Goal: Transaction & Acquisition: Purchase product/service

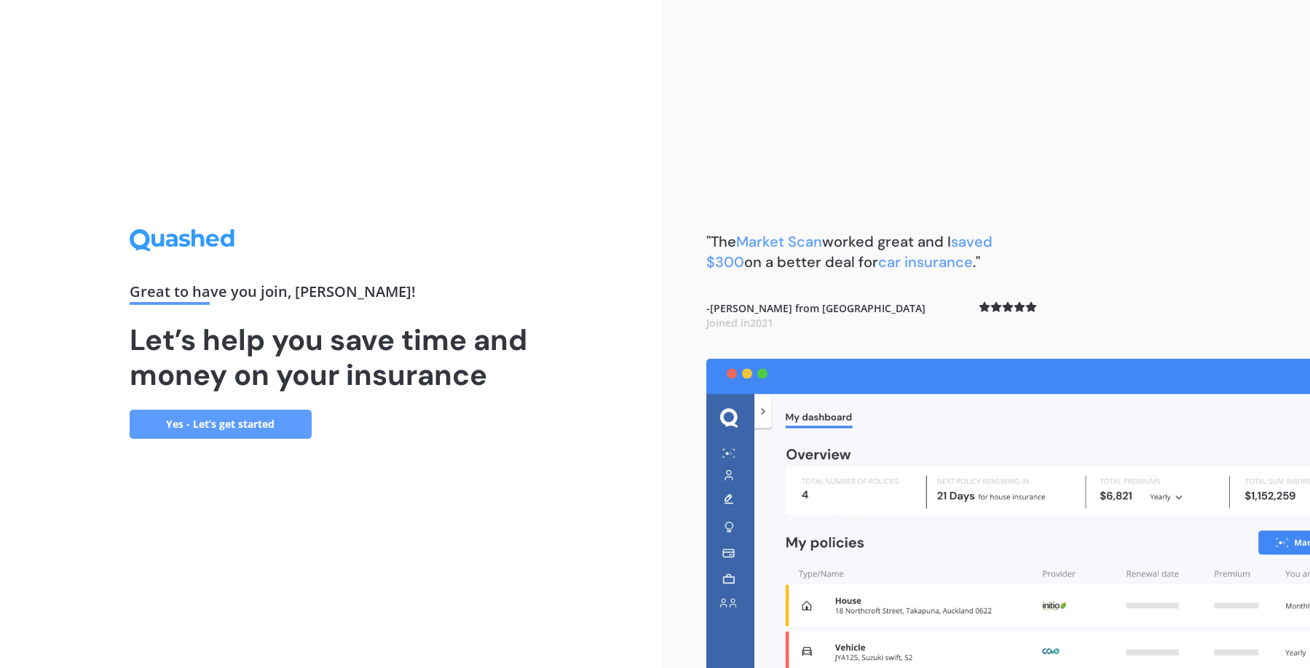
click at [179, 416] on link "Yes - Let’s get started" at bounding box center [221, 424] width 182 height 29
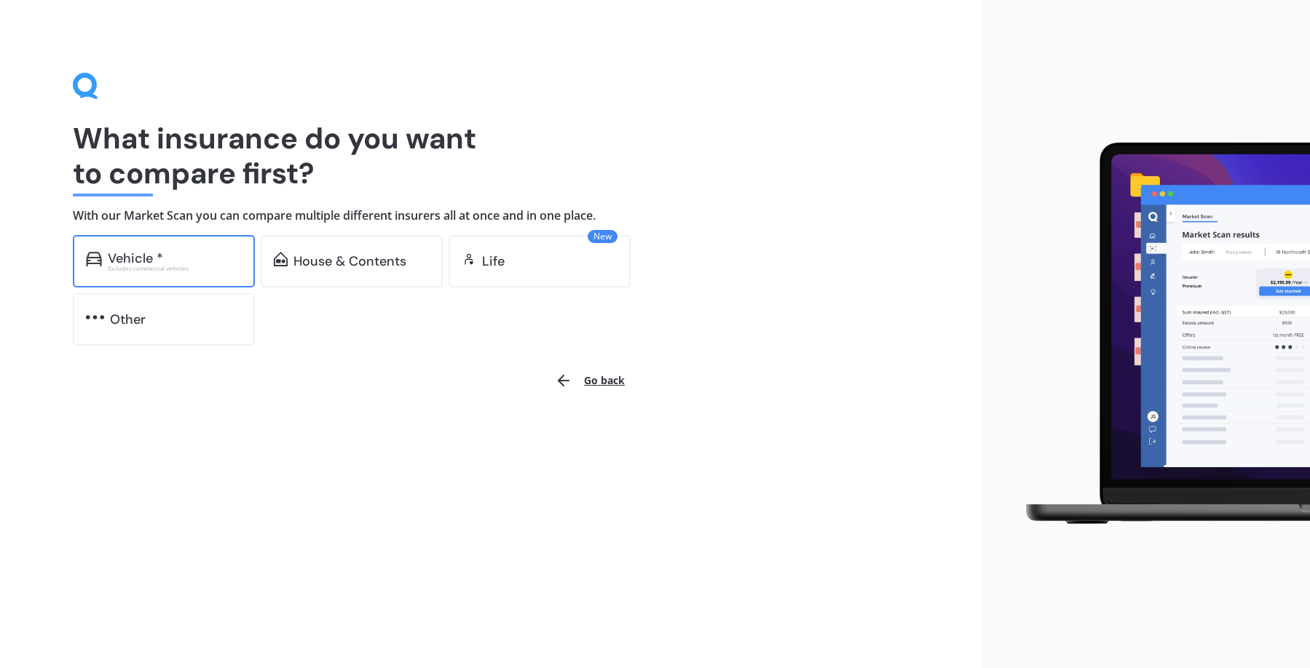
click at [141, 261] on div "Vehicle *" at bounding box center [135, 258] width 55 height 15
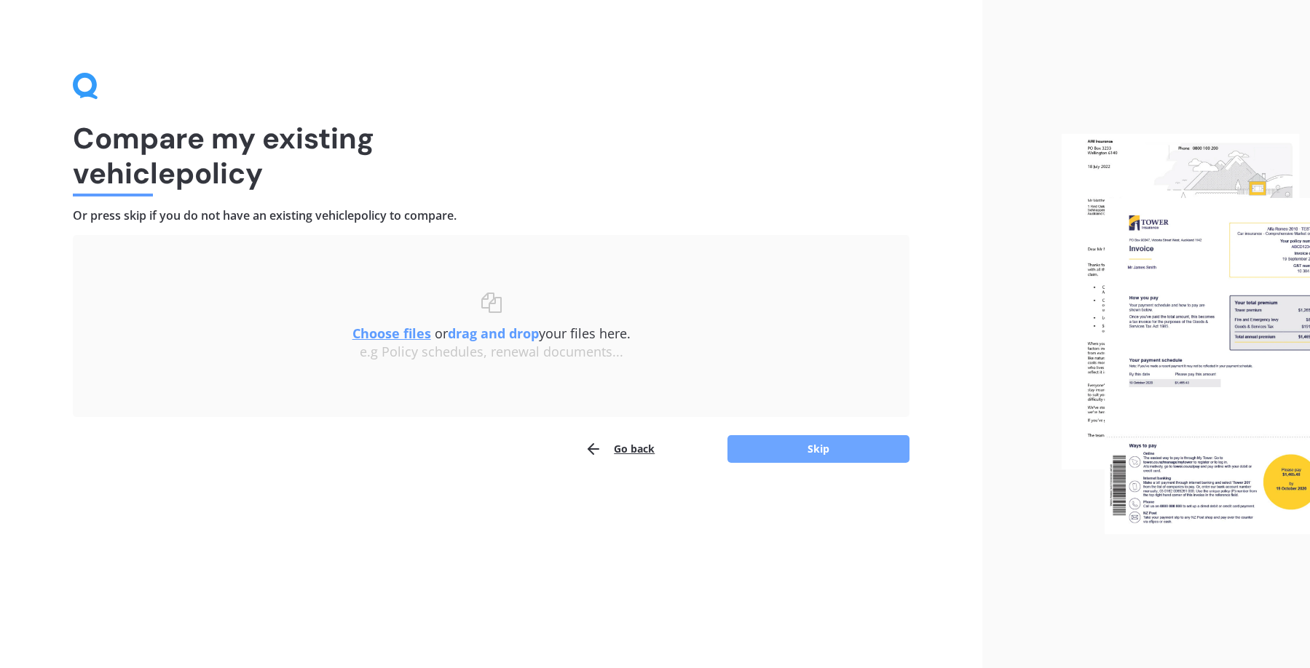
click at [790, 448] on button "Skip" at bounding box center [818, 449] width 182 height 28
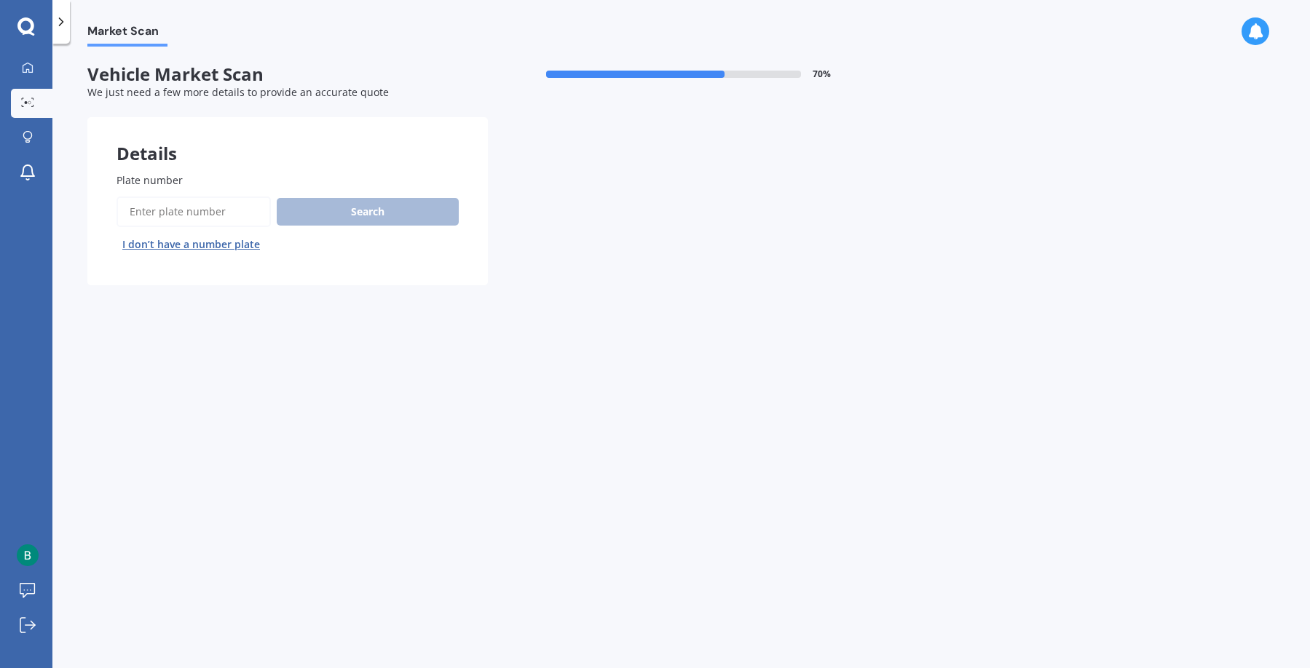
click at [191, 210] on input "Plate number" at bounding box center [193, 212] width 154 height 31
type input "rhp159"
click at [375, 218] on button "Search" at bounding box center [368, 212] width 182 height 28
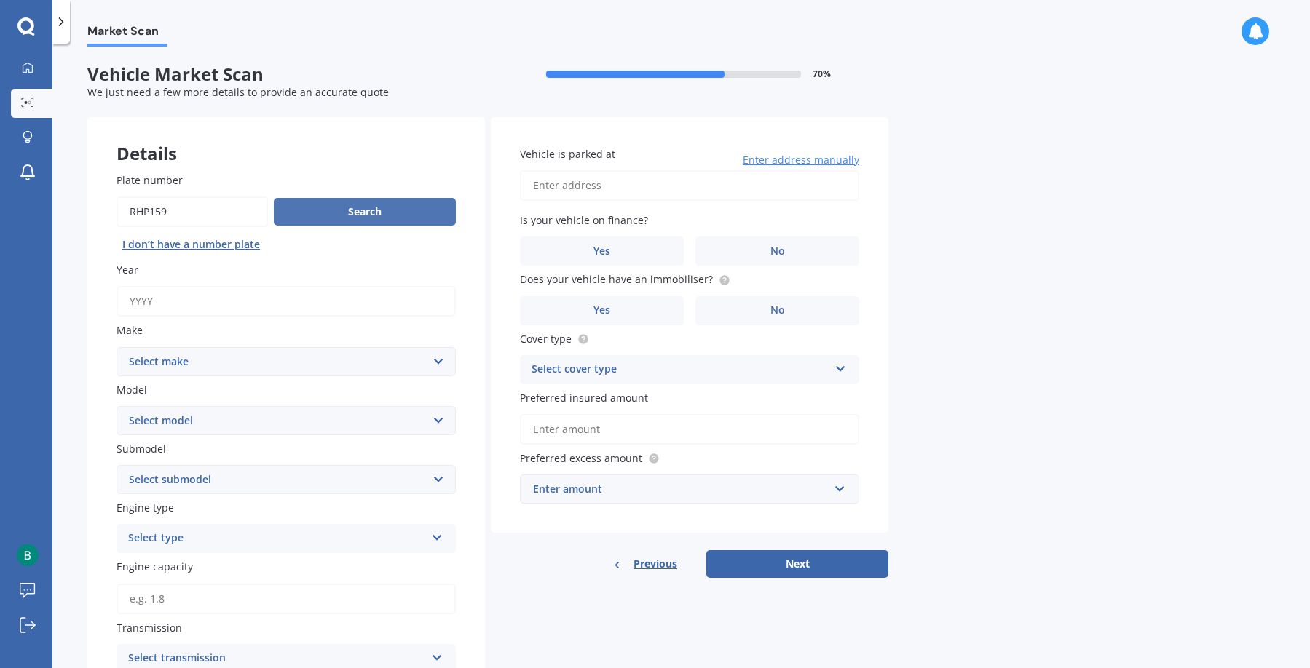
click at [321, 213] on button "Search" at bounding box center [365, 212] width 182 height 28
click at [331, 217] on button "Search" at bounding box center [365, 212] width 182 height 28
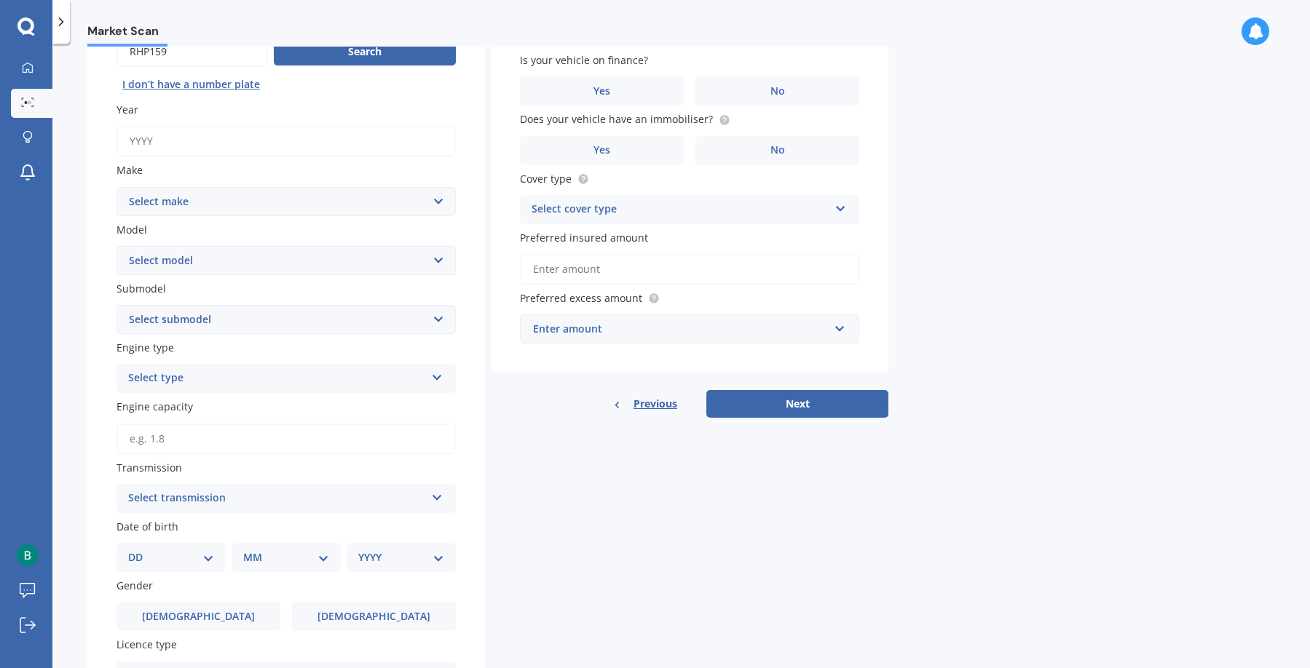
scroll to position [76, 0]
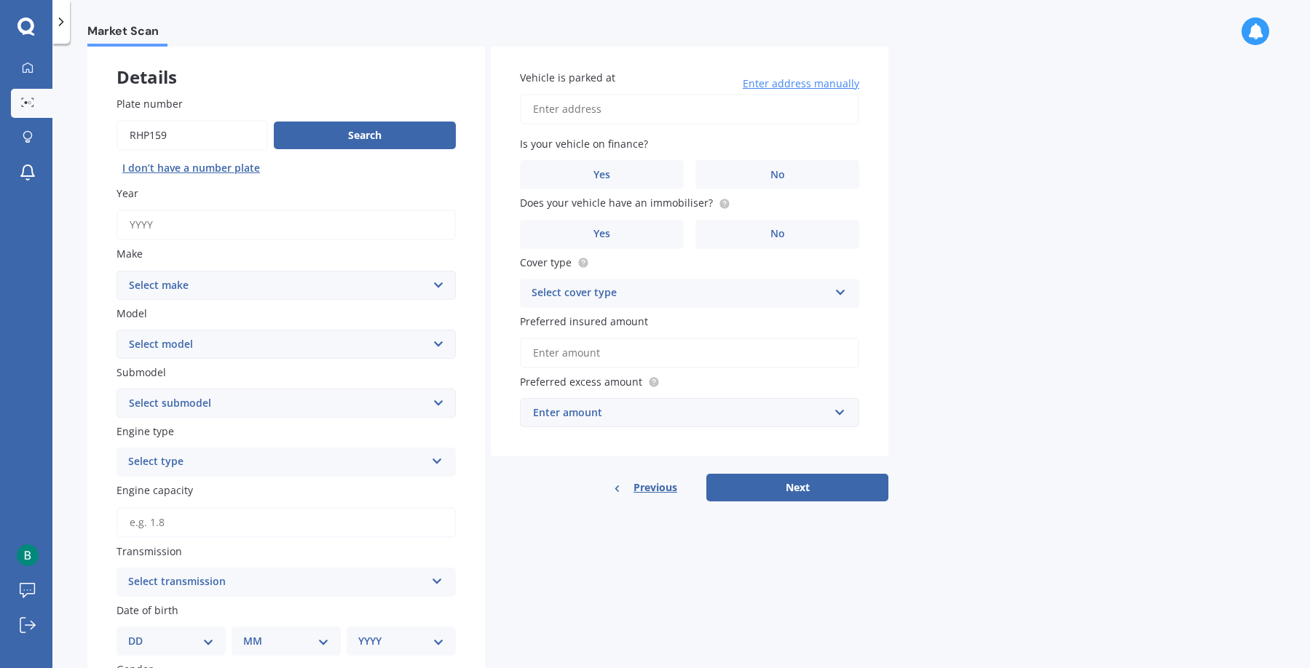
click at [323, 283] on select "Select make AC ALFA ROMEO ASTON [PERSON_NAME] AUDI AUSTIN BEDFORD Bentley BMW B…" at bounding box center [285, 285] width 339 height 29
select select "TOYOTA"
click at [116, 271] on select "Select make AC ALFA ROMEO ASTON [PERSON_NAME] AUDI AUSTIN BEDFORD Bentley BMW B…" at bounding box center [285, 285] width 339 height 29
click at [233, 351] on select "Select model 4 Runner 86 [PERSON_NAME] Alphard Altezza Aqua Aristo Aurion Auris…" at bounding box center [285, 344] width 339 height 29
select select "C-HR"
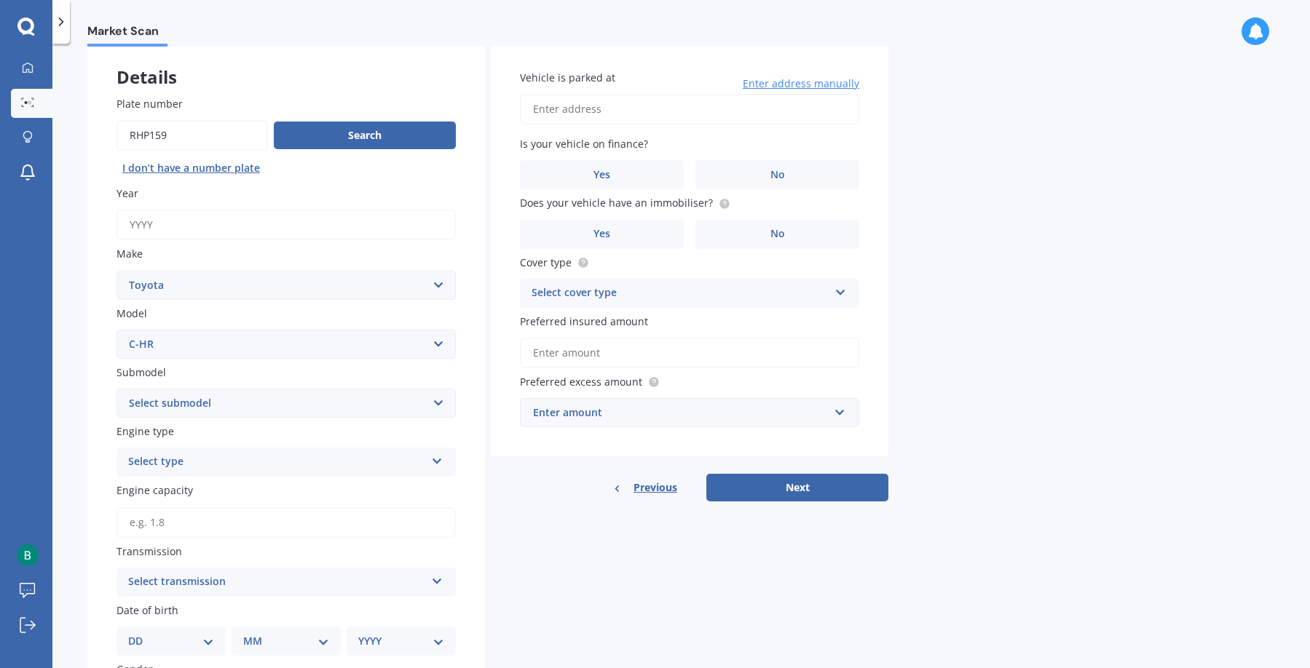
click at [116, 330] on select "Select model 4 Runner 86 [PERSON_NAME] Alphard Altezza Aqua Aristo Aurion Auris…" at bounding box center [285, 344] width 339 height 29
click at [274, 404] on select "Select submodel Hybrid Station Wagon SUV" at bounding box center [285, 403] width 339 height 29
select select "HYBRID"
click at [116, 389] on select "Select submodel Hybrid Station Wagon SUV" at bounding box center [285, 403] width 339 height 29
click at [255, 462] on div "Select type" at bounding box center [276, 462] width 297 height 17
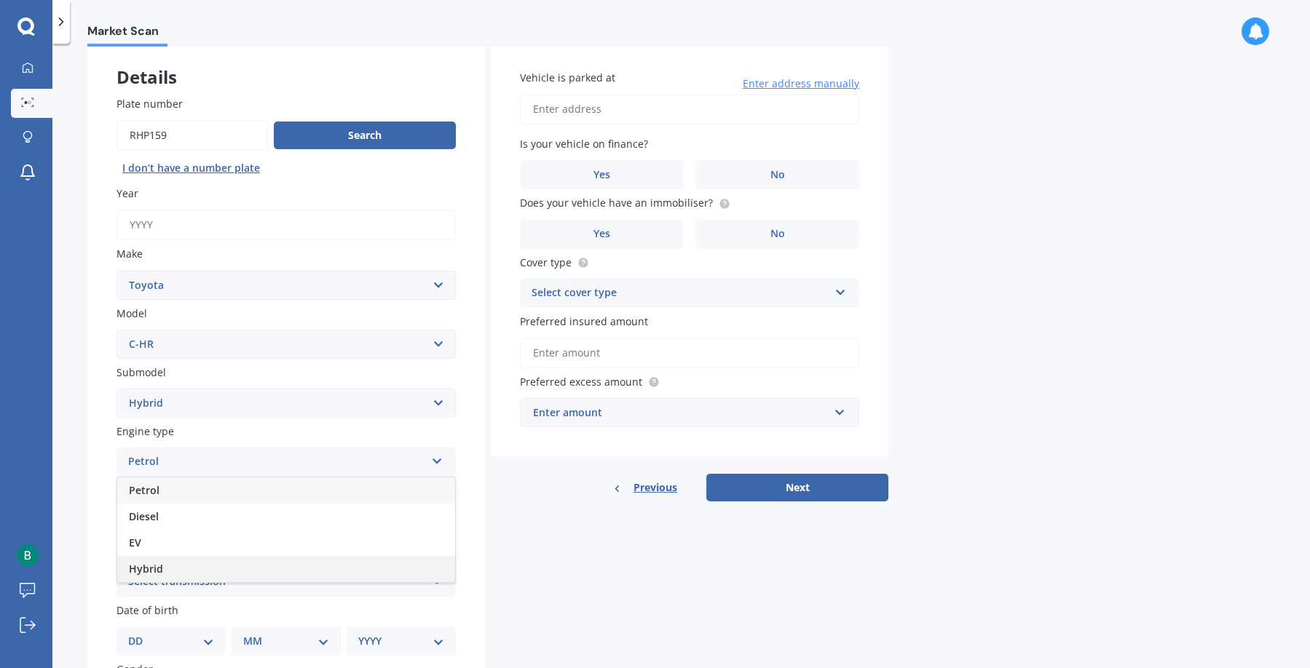
click at [156, 567] on span "Hybrid" at bounding box center [146, 569] width 34 height 14
click at [192, 522] on input "Engine capacity" at bounding box center [285, 522] width 339 height 31
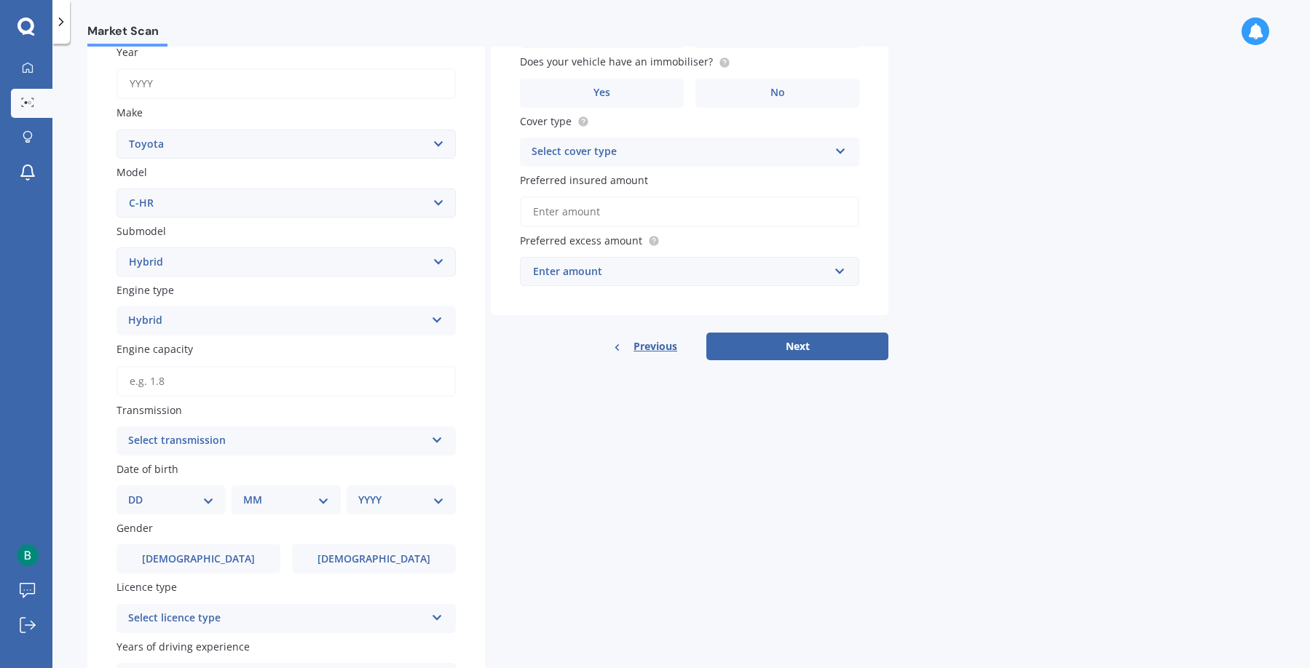
scroll to position [222, 0]
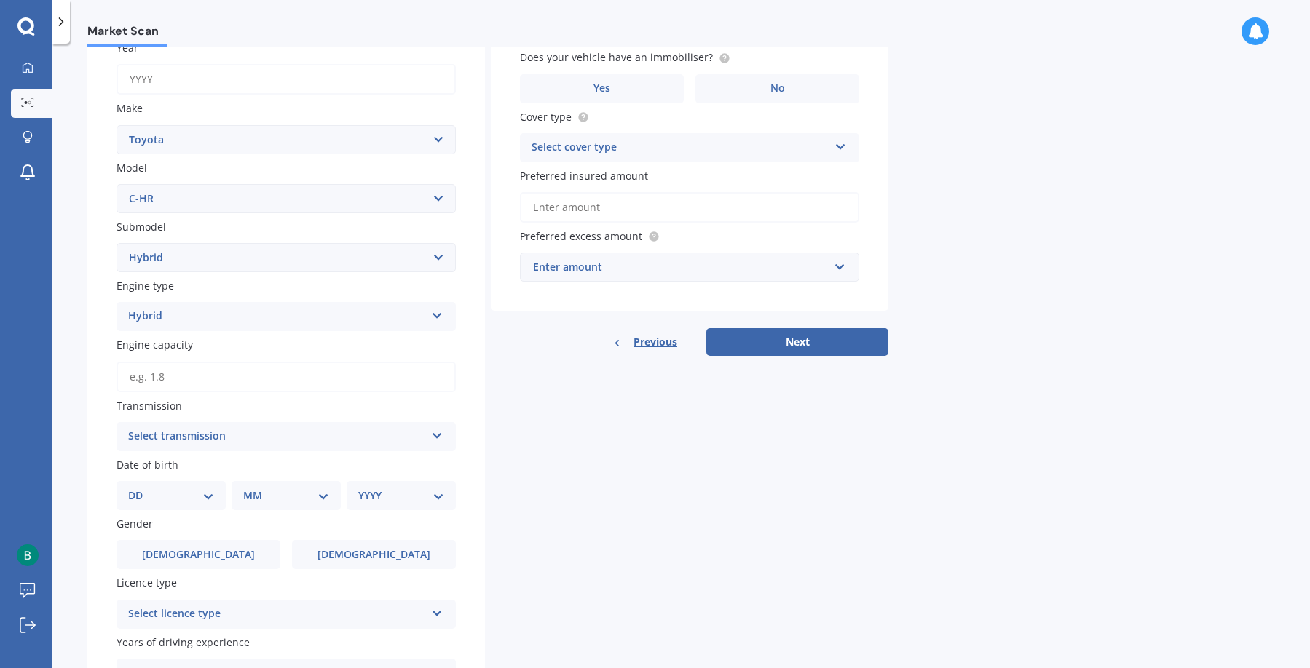
click at [265, 428] on div "Select transmission" at bounding box center [276, 436] width 297 height 17
click at [162, 471] on div "Auto" at bounding box center [286, 465] width 338 height 26
click at [197, 494] on select "DD 01 02 03 04 05 06 07 08 09 10 11 12 13 14 15 16 17 18 19 20 21 22 23 24 25 2…" at bounding box center [171, 496] width 86 height 16
select select "11"
click at [140, 488] on select "DD 01 02 03 04 05 06 07 08 09 10 11 12 13 14 15 16 17 18 19 20 21 22 23 24 25 2…" at bounding box center [171, 496] width 86 height 16
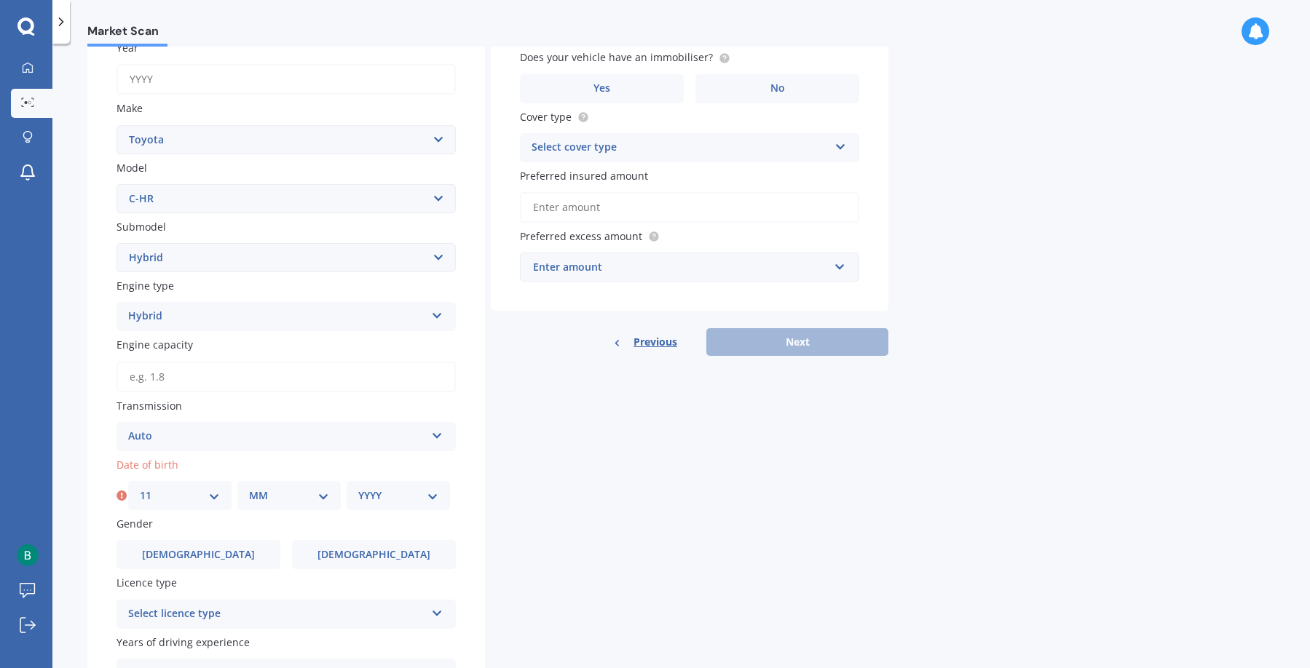
click at [302, 492] on select "MM 01 02 03 04 05 06 07 08 09 10 11 12" at bounding box center [289, 496] width 80 height 16
select select "11"
click at [249, 488] on select "MM 01 02 03 04 05 06 07 08 09 10 11 12" at bounding box center [289, 496] width 80 height 16
click at [398, 491] on select "YYYY 2025 2024 2023 2022 2021 2020 2019 2018 2017 2016 2015 2014 2013 2012 2011…" at bounding box center [398, 496] width 80 height 16
select select "1957"
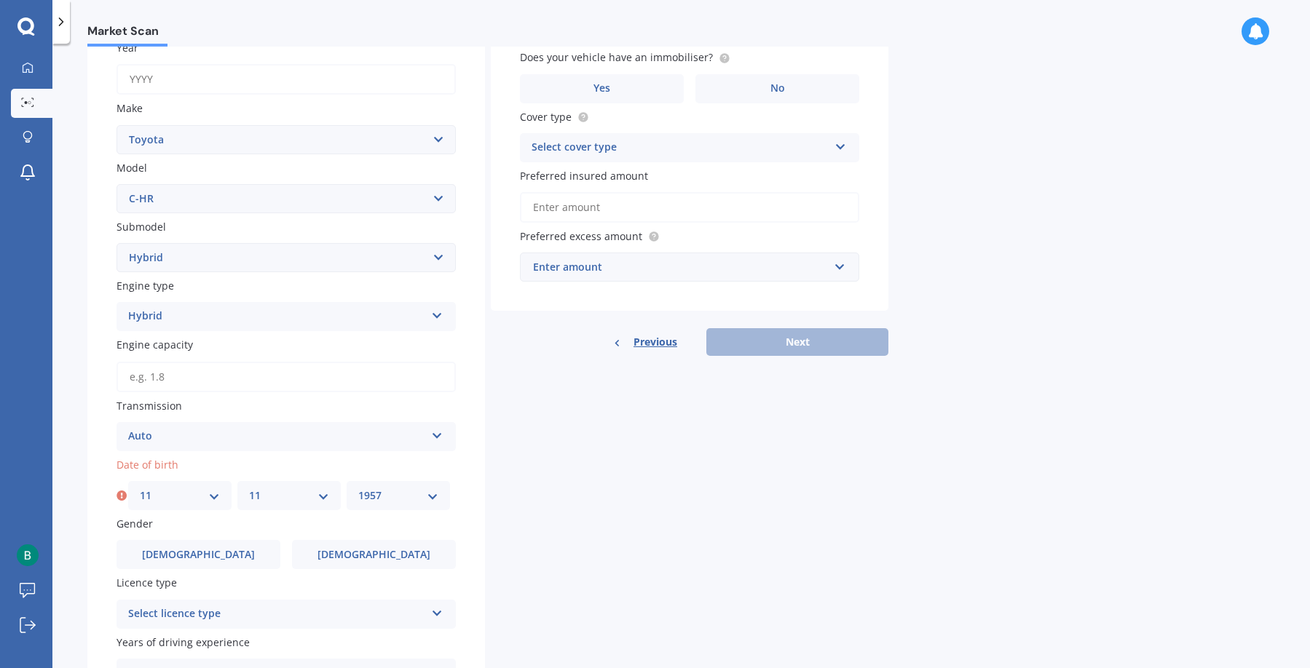
click at [358, 488] on select "YYYY 2025 2024 2023 2022 2021 2020 2019 2018 2017 2016 2015 2014 2013 2012 2011…" at bounding box center [398, 496] width 80 height 16
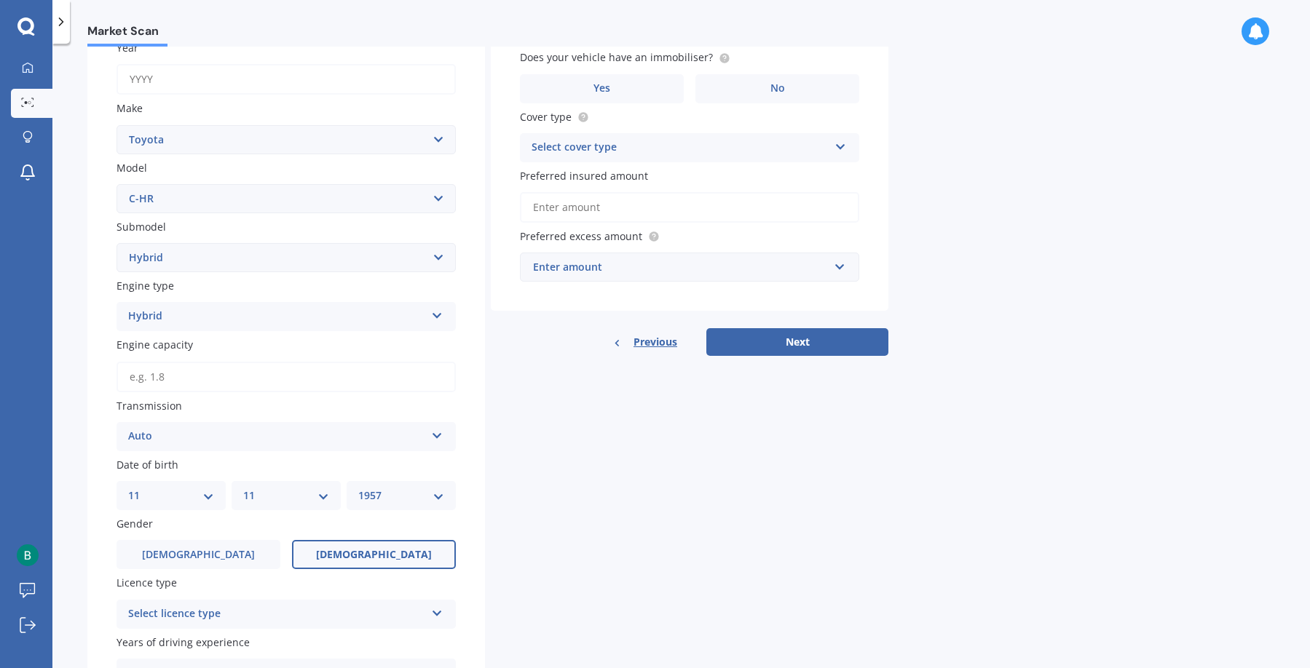
click at [354, 557] on label "[DEMOGRAPHIC_DATA]" at bounding box center [374, 554] width 164 height 29
click at [0, 0] on input "[DEMOGRAPHIC_DATA]" at bounding box center [0, 0] width 0 height 0
click at [331, 613] on div "Select licence type" at bounding box center [276, 614] width 297 height 17
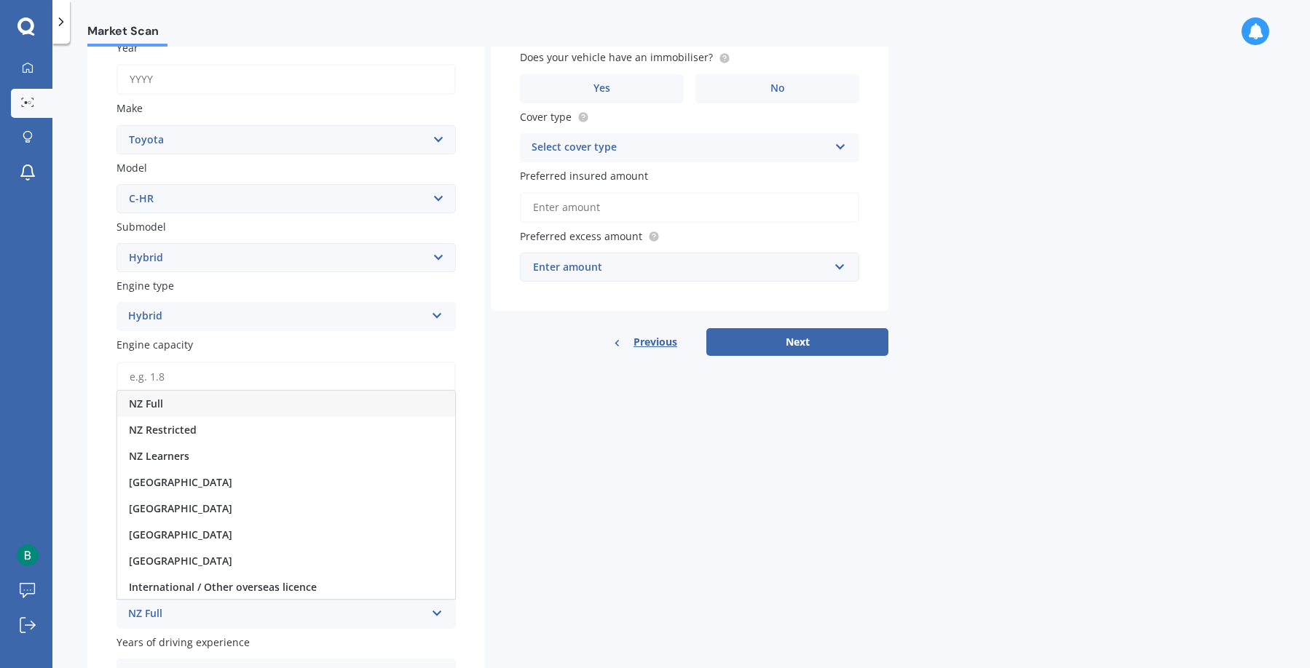
click at [205, 403] on div "NZ Full" at bounding box center [286, 404] width 338 height 26
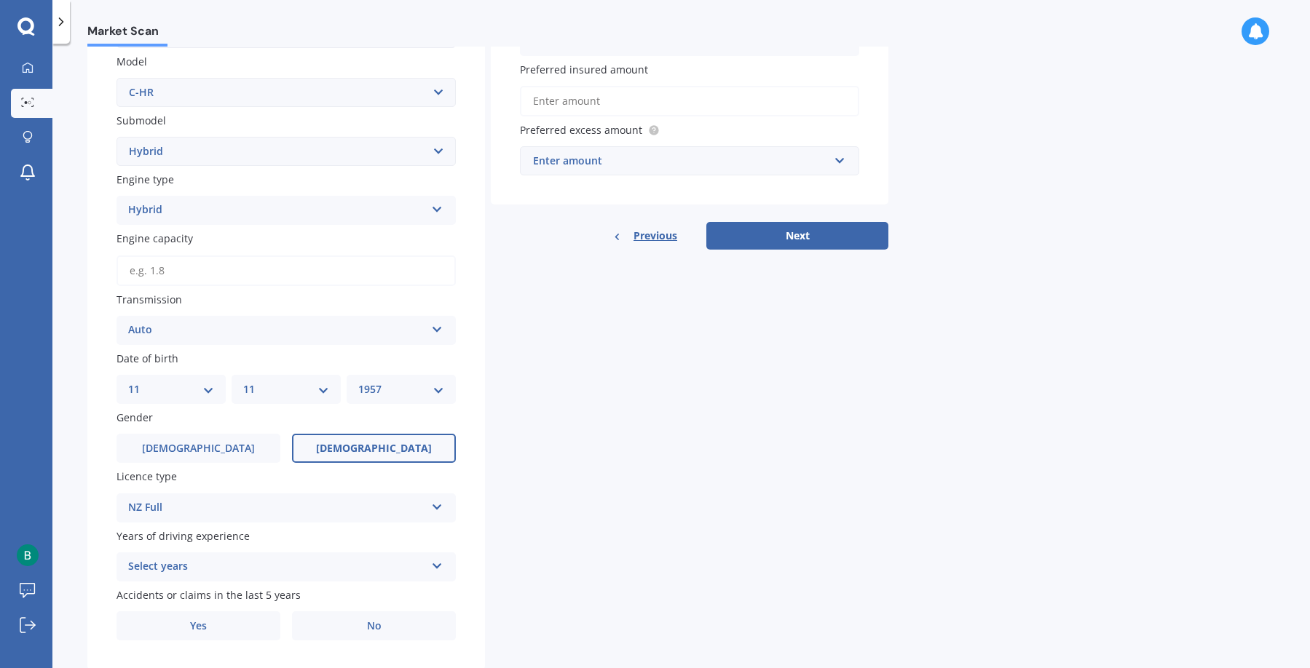
scroll to position [368, 0]
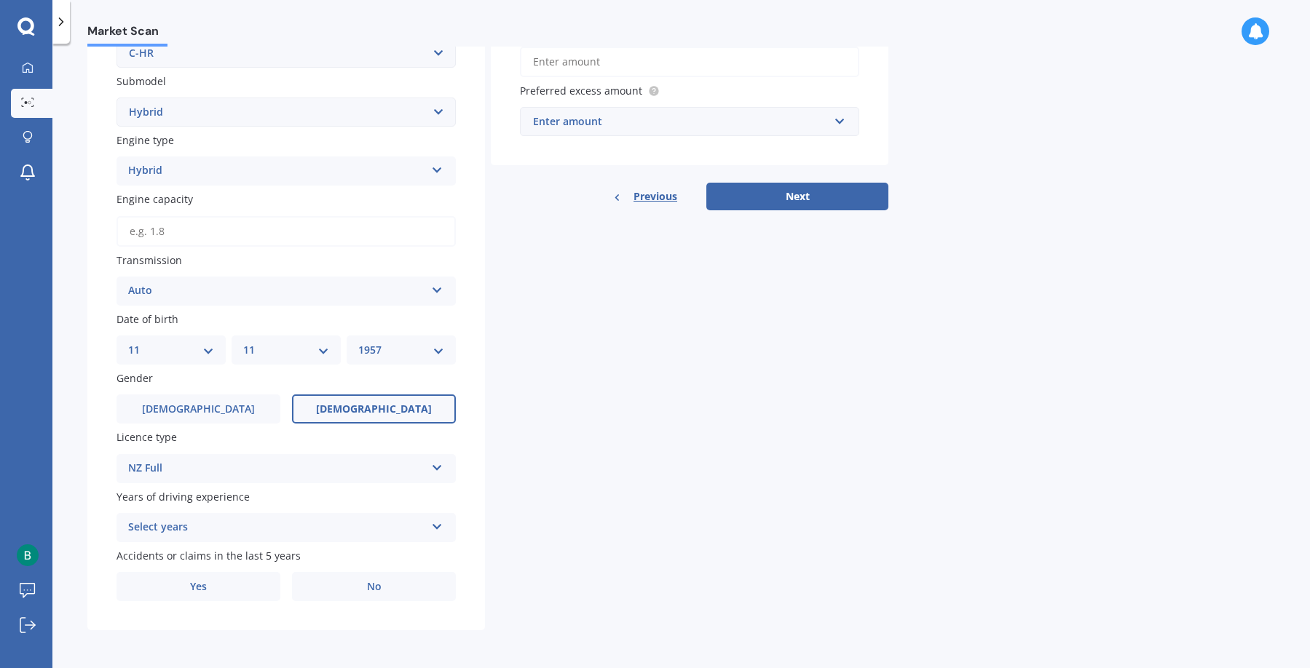
click at [261, 530] on div "Select years" at bounding box center [276, 527] width 297 height 17
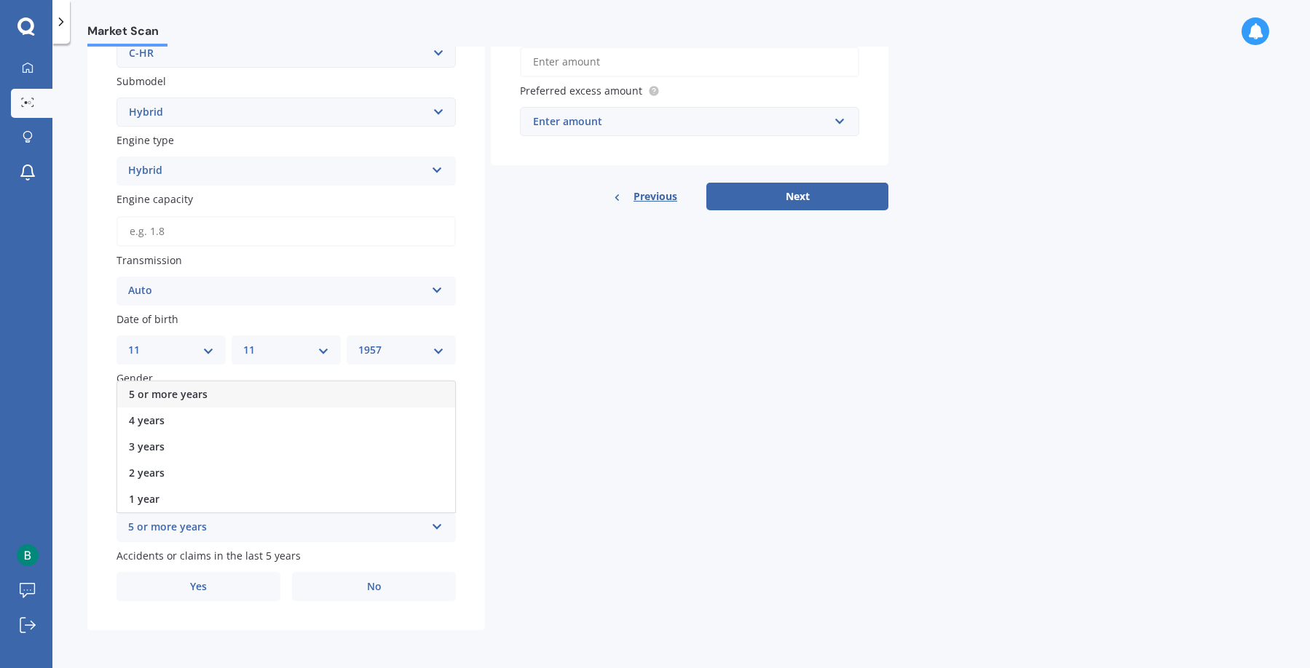
click at [208, 392] on div "5 or more years" at bounding box center [286, 394] width 338 height 26
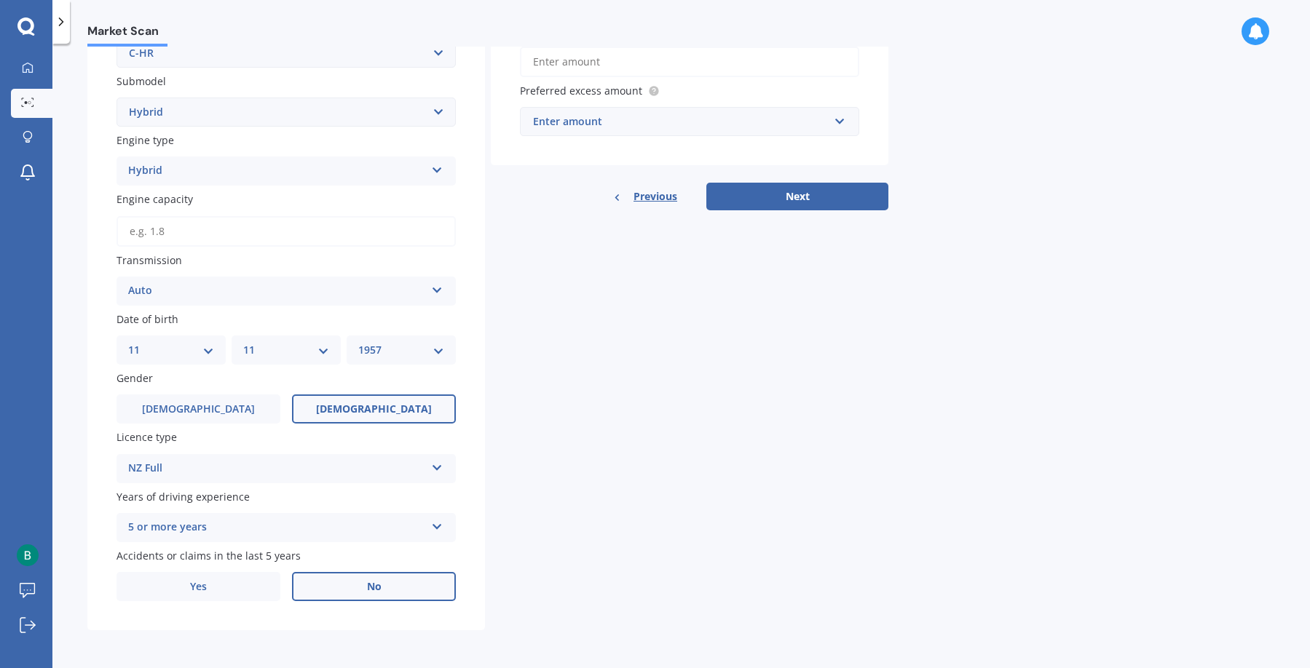
click at [369, 591] on span "No" at bounding box center [374, 587] width 15 height 12
click at [0, 0] on input "No" at bounding box center [0, 0] width 0 height 0
click at [634, 124] on div "Enter amount" at bounding box center [681, 122] width 296 height 16
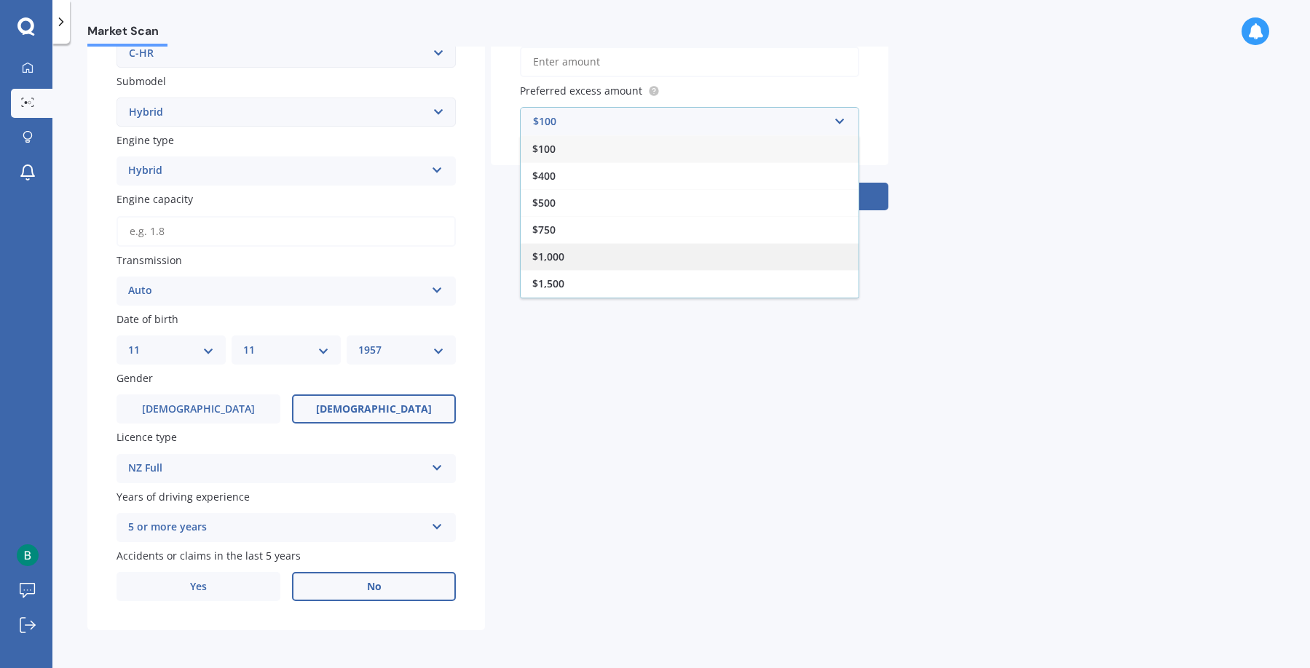
click at [632, 249] on div "$1,000" at bounding box center [690, 256] width 338 height 27
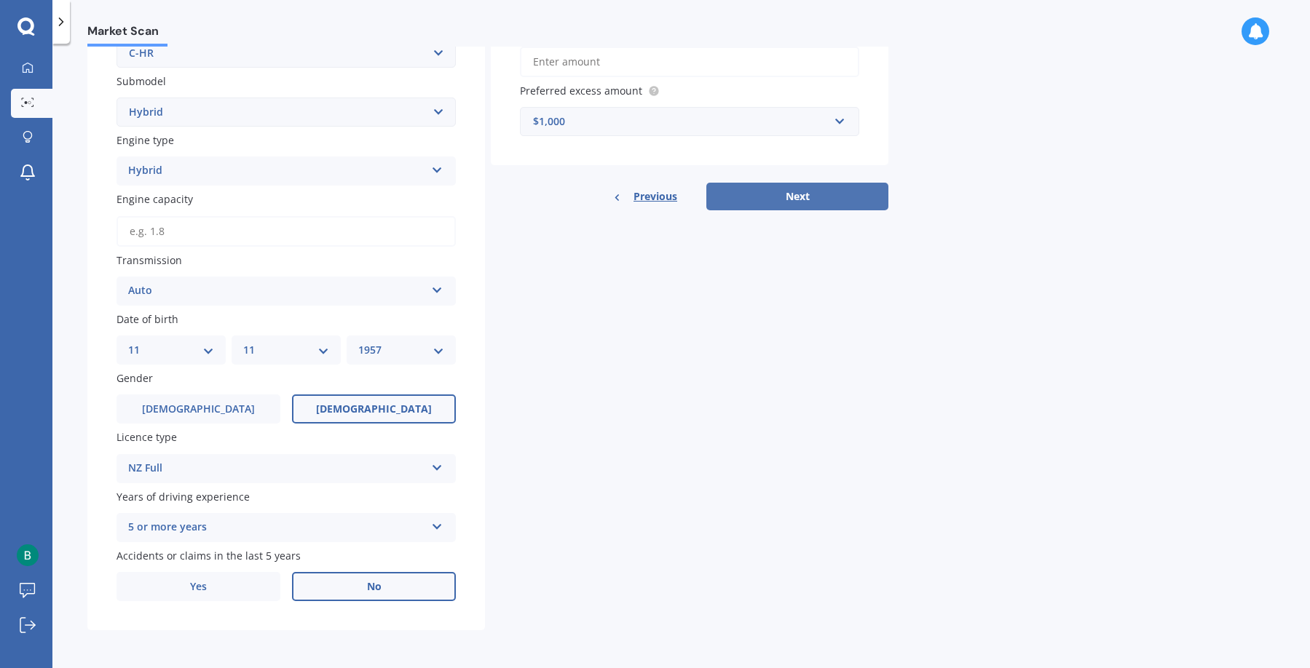
click at [767, 194] on button "Next" at bounding box center [797, 197] width 182 height 28
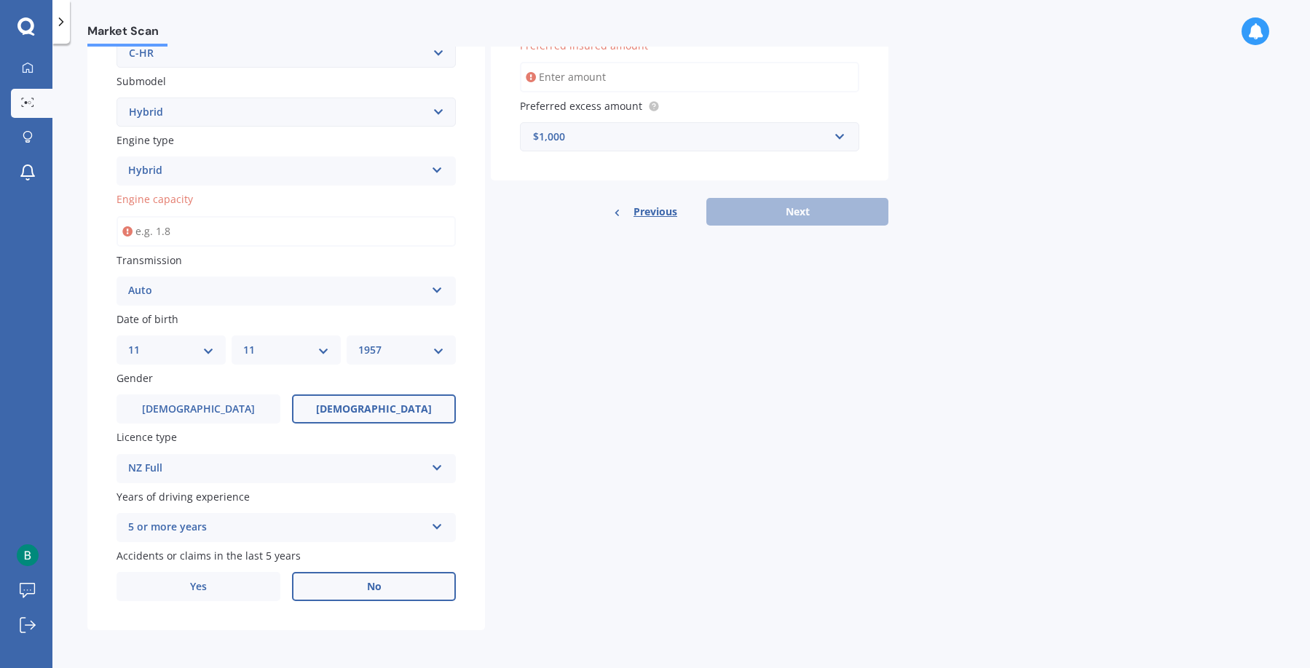
scroll to position [0, 0]
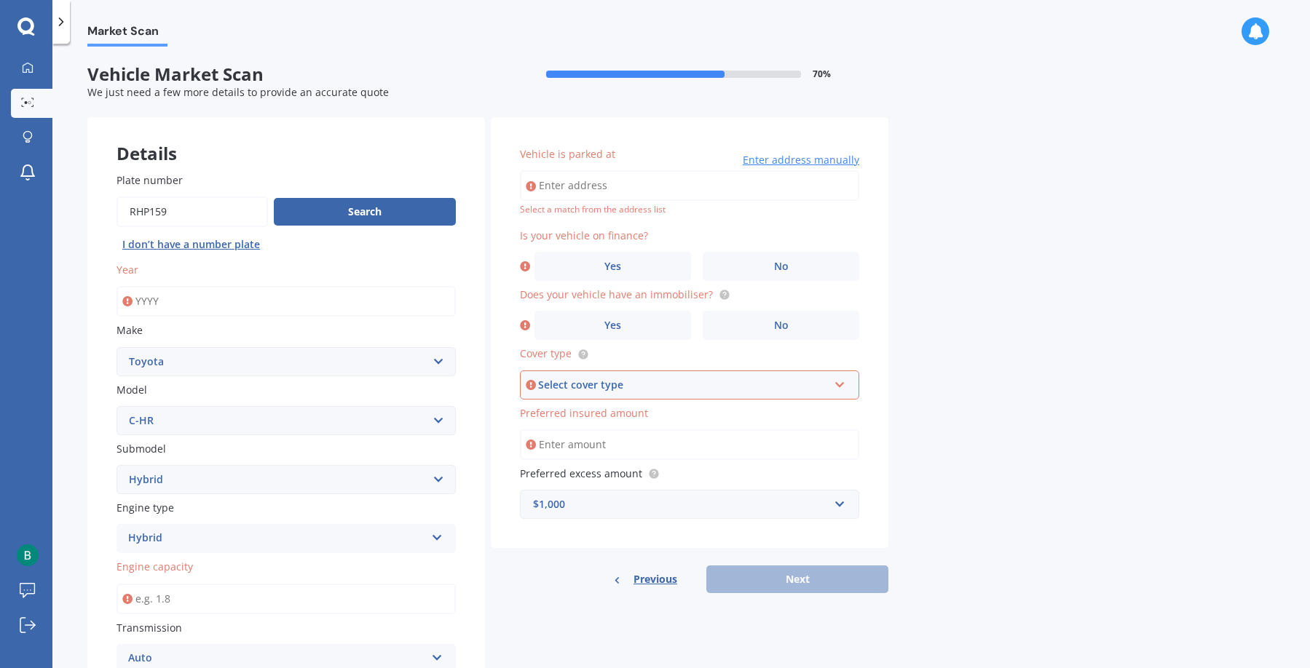
click at [580, 186] on input "Vehicle is parked at" at bounding box center [689, 185] width 339 height 31
type input "[STREET_ADDRESS][PERSON_NAME]"
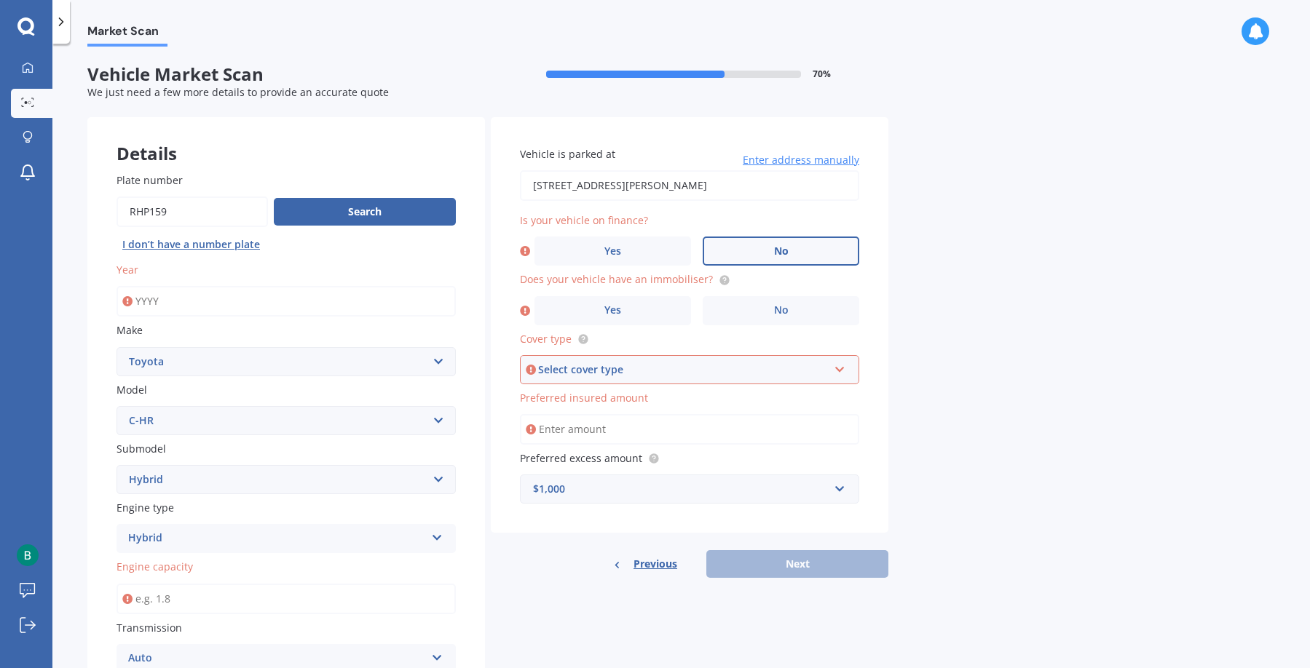
click at [754, 248] on label "No" at bounding box center [781, 251] width 157 height 29
click at [0, 0] on input "No" at bounding box center [0, 0] width 0 height 0
click at [615, 305] on span "Yes" at bounding box center [612, 310] width 17 height 12
click at [0, 0] on input "Yes" at bounding box center [0, 0] width 0 height 0
click at [654, 369] on div "Select cover type" at bounding box center [683, 370] width 290 height 16
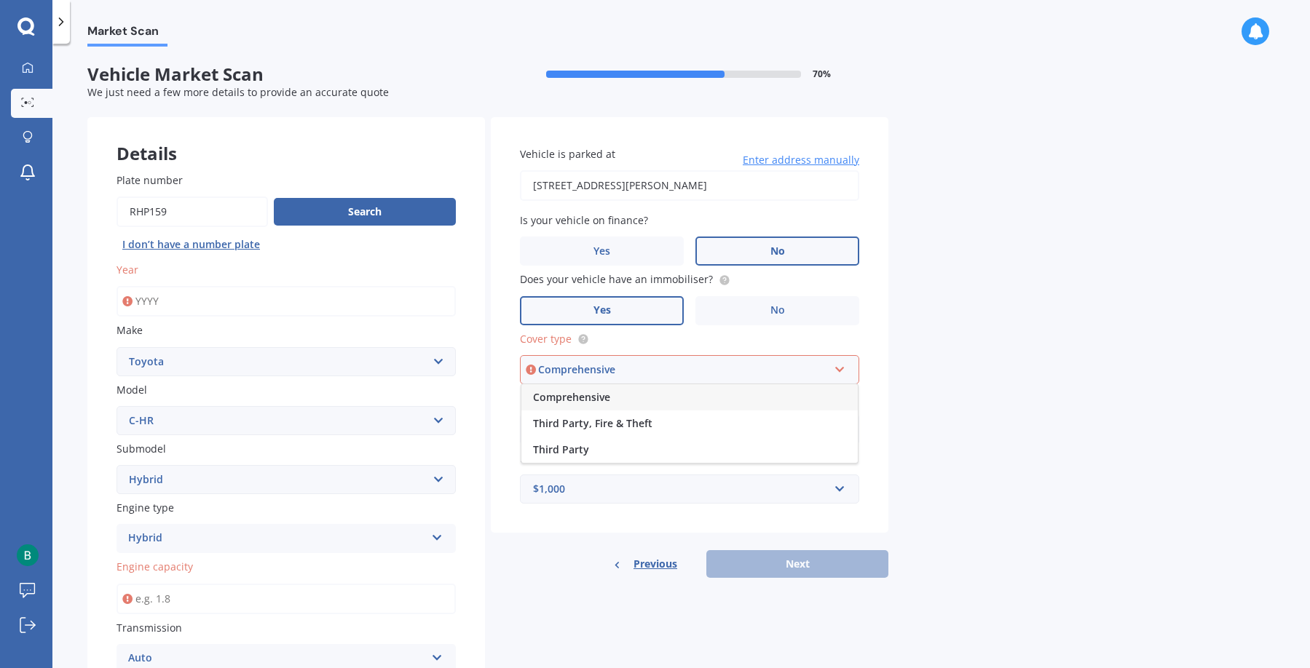
click at [607, 400] on span "Comprehensive" at bounding box center [571, 397] width 77 height 14
click at [617, 433] on input "Preferred insured amount" at bounding box center [689, 429] width 339 height 31
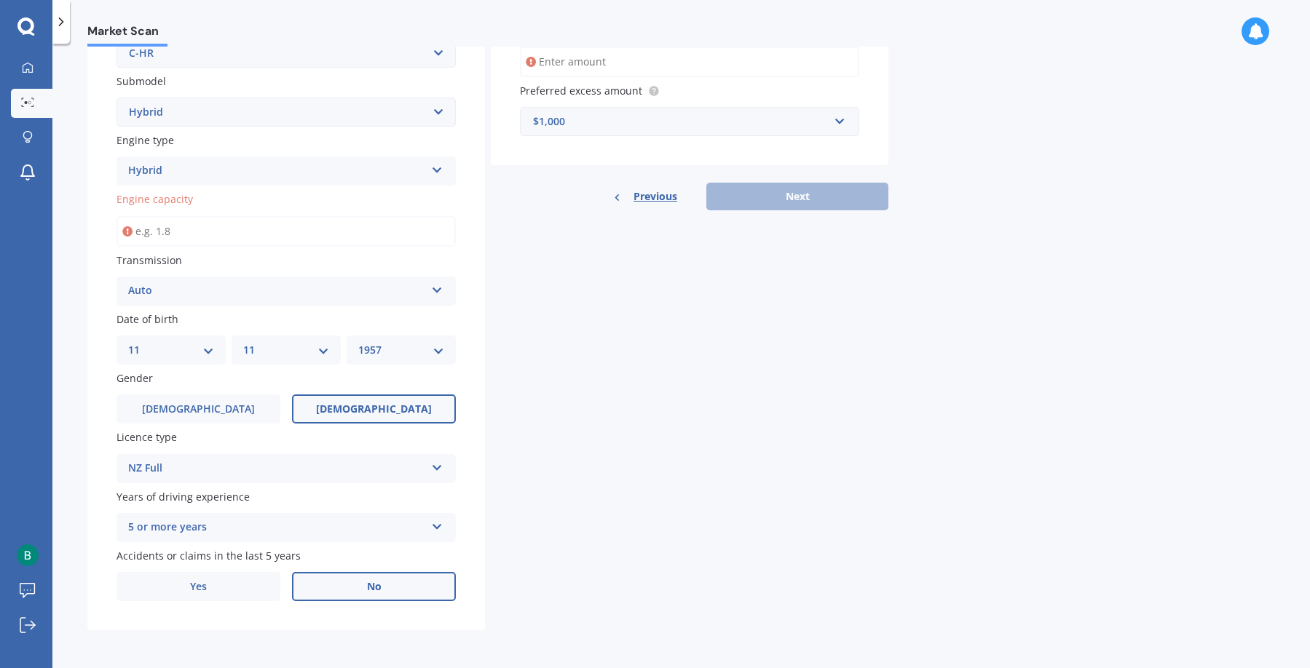
click at [578, 60] on input "Preferred insured amount" at bounding box center [689, 62] width 339 height 31
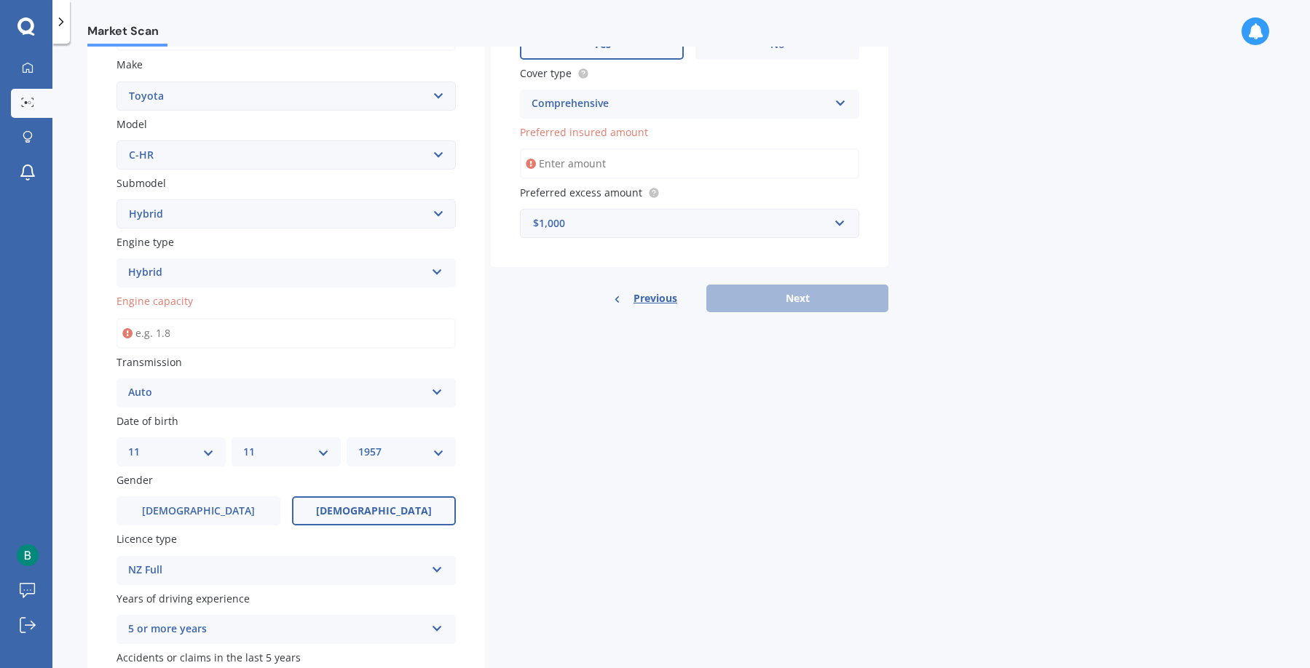
scroll to position [222, 0]
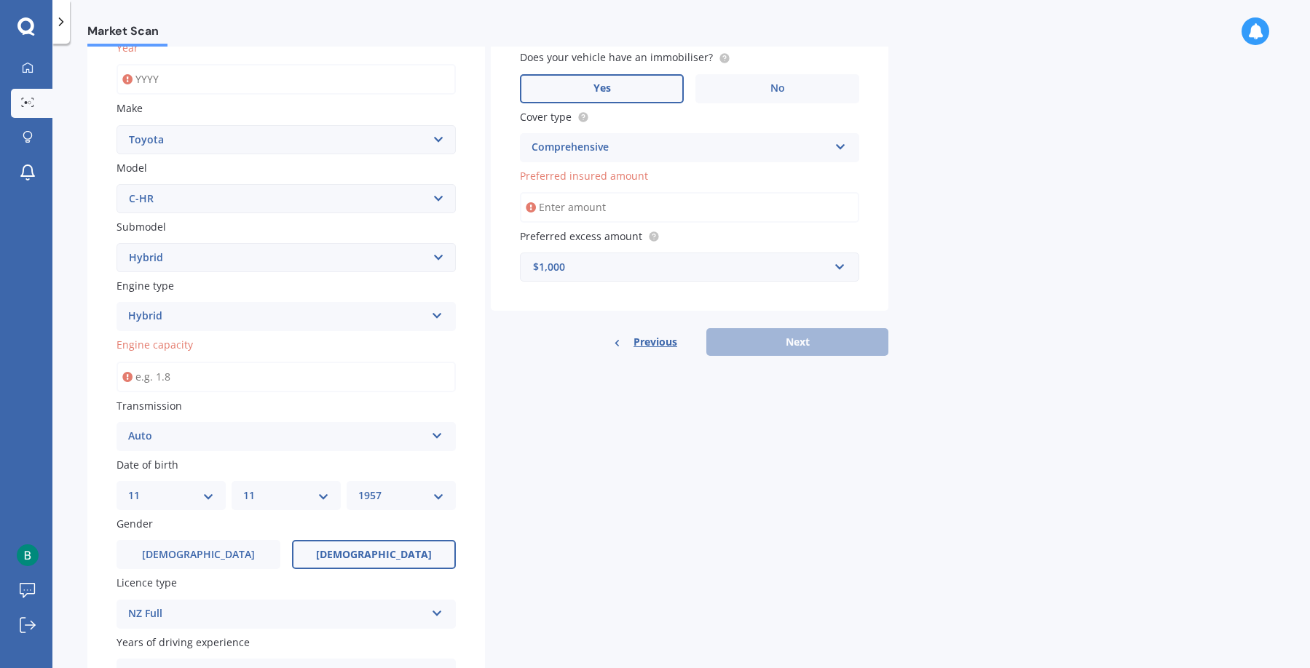
click at [214, 380] on input "Engine capacity" at bounding box center [285, 377] width 339 height 31
click at [186, 382] on input "Engine capacity" at bounding box center [285, 377] width 339 height 31
click at [194, 383] on input "Engine capacity" at bounding box center [285, 377] width 339 height 31
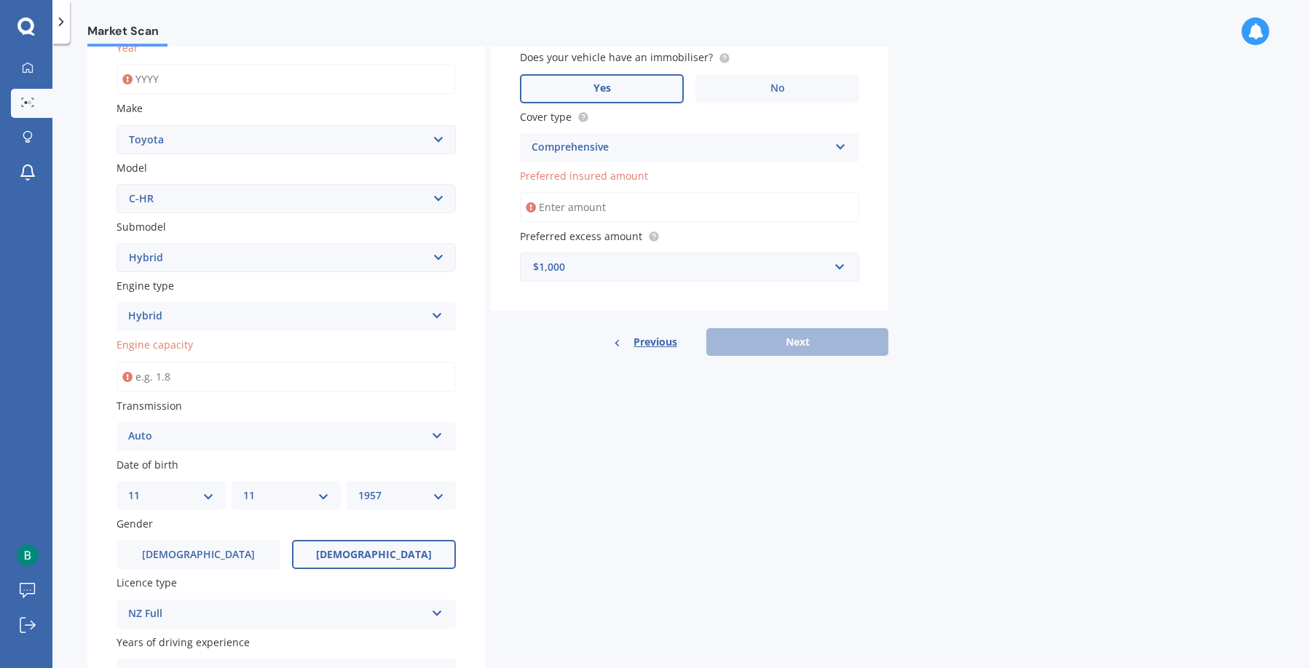
click at [194, 381] on input "Engine capacity" at bounding box center [285, 377] width 339 height 31
type input "4.0"
click at [561, 211] on input "Preferred insured amount" at bounding box center [689, 207] width 339 height 31
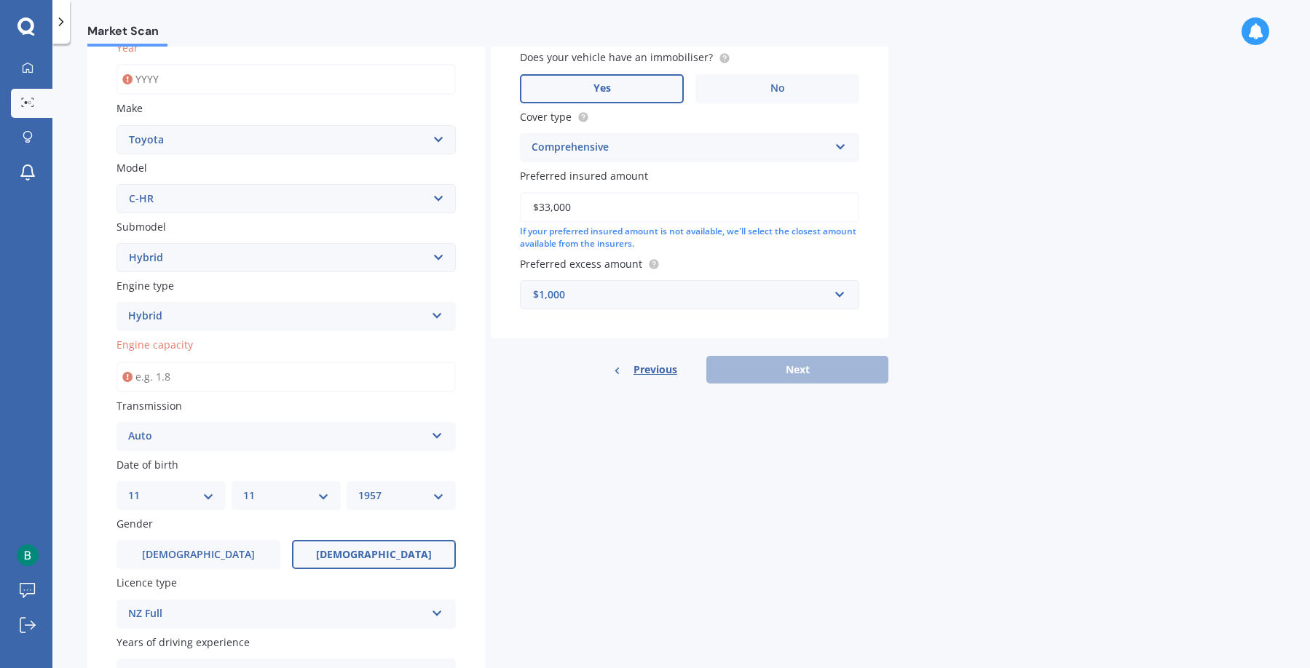
type input "$33,000"
click at [223, 370] on input "Engine capacity" at bounding box center [285, 377] width 339 height 31
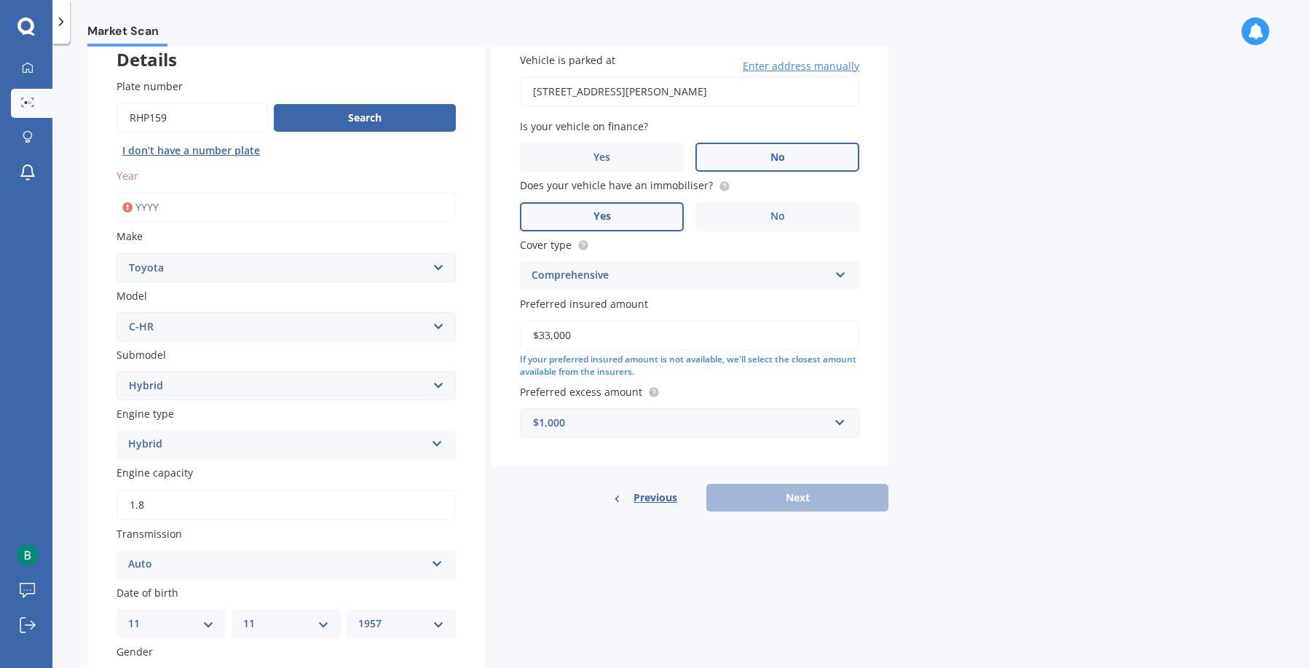
scroll to position [76, 0]
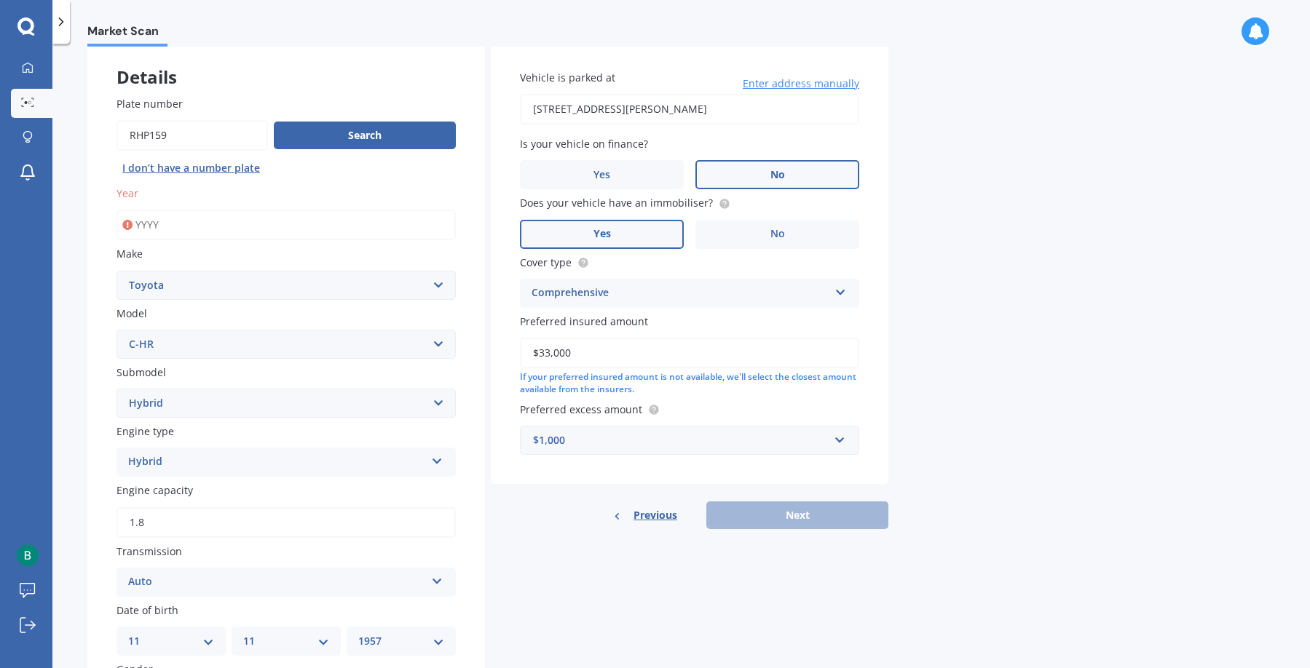
type input "1.8"
click at [210, 219] on input "Year" at bounding box center [285, 225] width 339 height 31
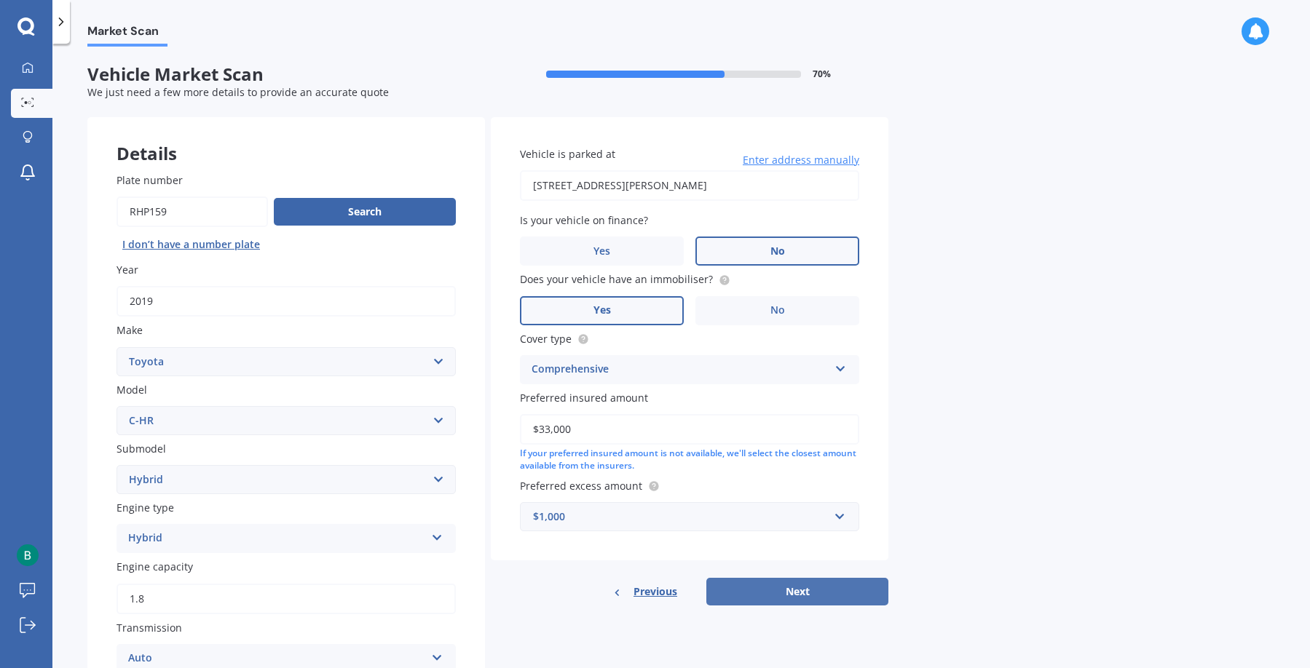
type input "2019"
click at [807, 590] on button "Next" at bounding box center [797, 592] width 182 height 28
select select "11"
select select "1957"
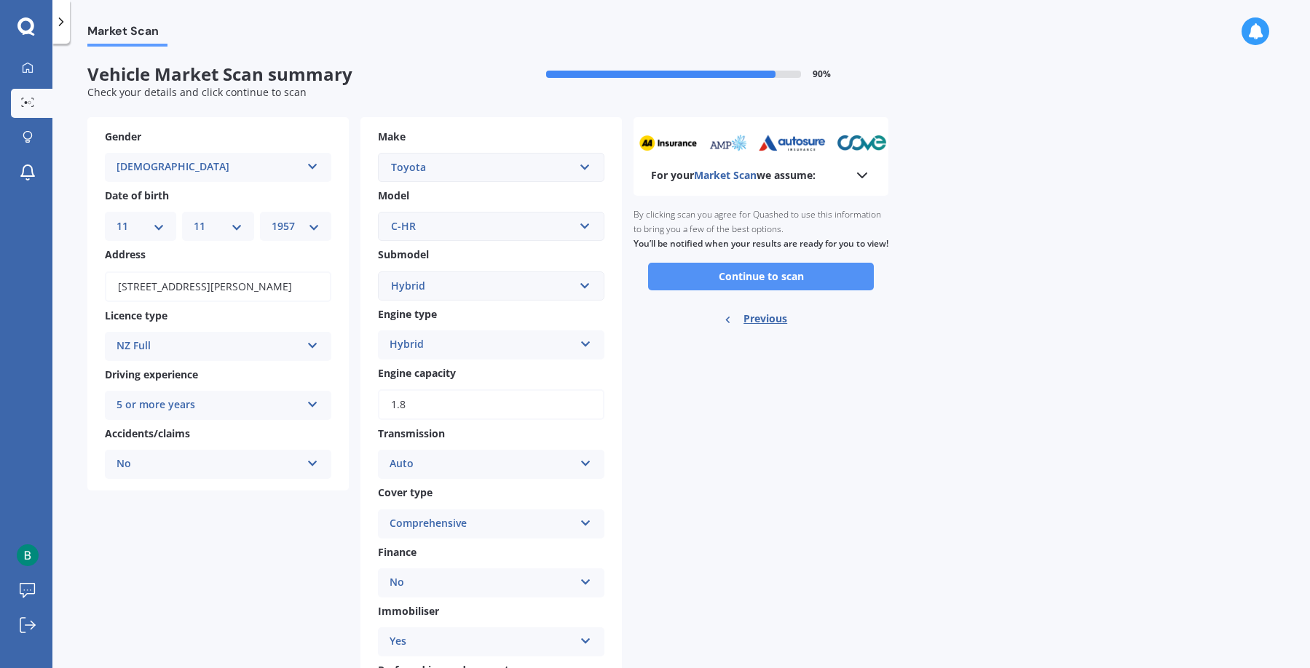
click at [766, 290] on button "Continue to scan" at bounding box center [761, 277] width 226 height 28
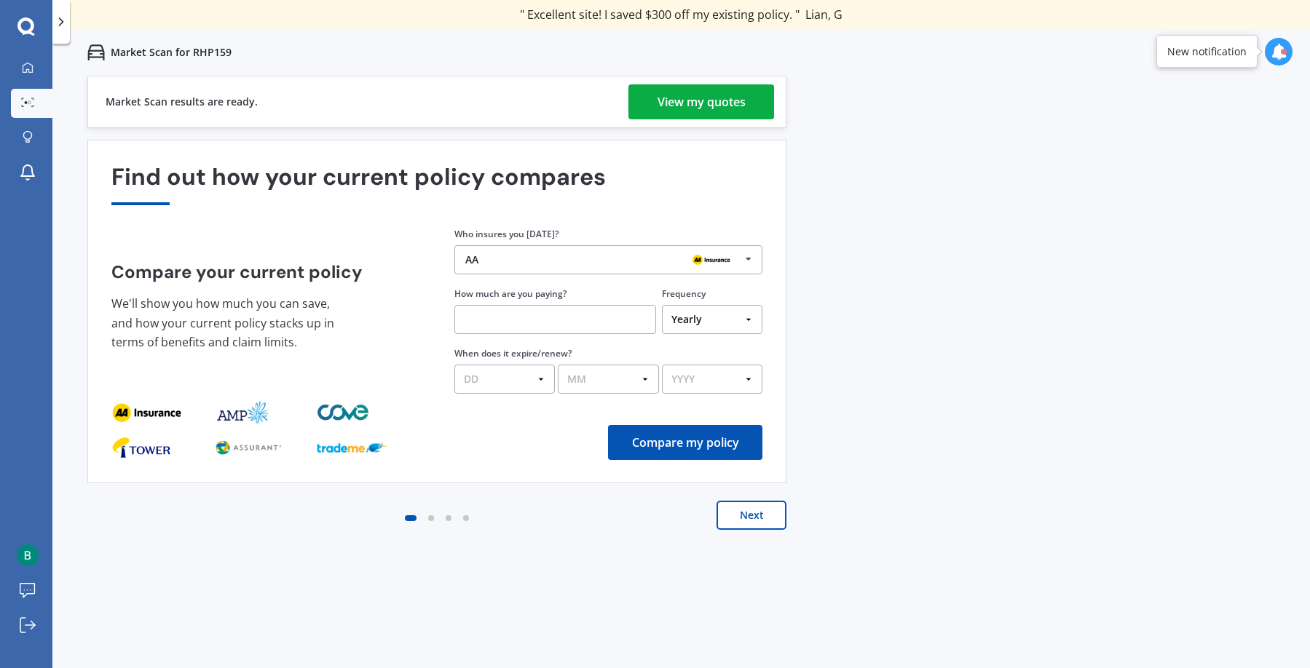
click at [745, 98] on div "View my quotes" at bounding box center [701, 101] width 88 height 35
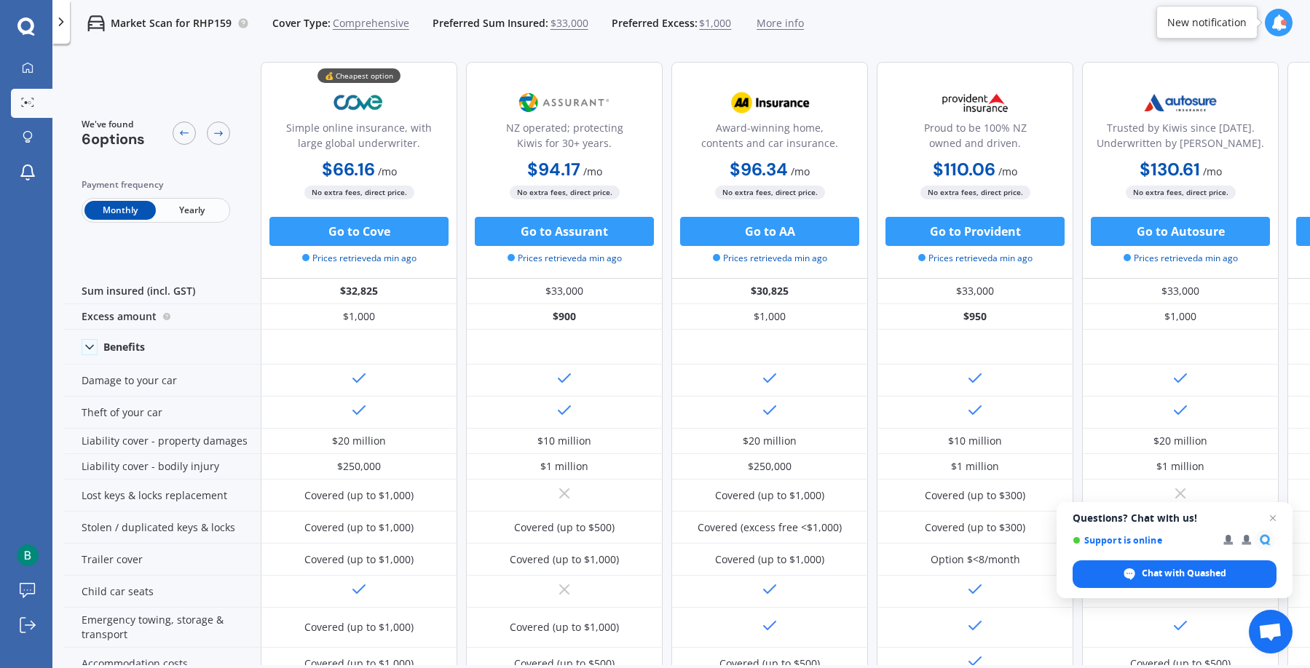
click at [191, 204] on span "Yearly" at bounding box center [191, 210] width 71 height 19
